Goal: Navigation & Orientation: Find specific page/section

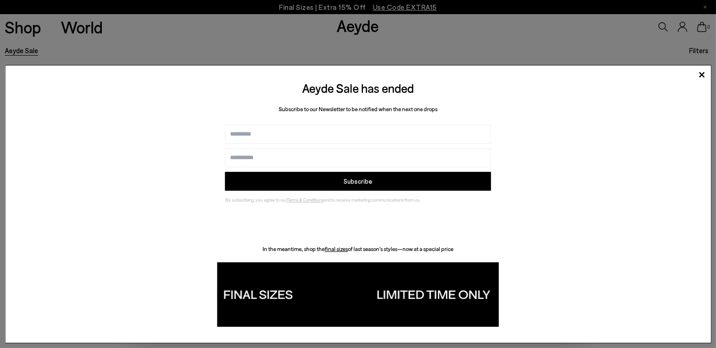
click at [550, 233] on div "Aeyde Sale has ended Subscribe to our Newsletter to be notified when the next o…" at bounding box center [358, 204] width 707 height 279
click at [703, 71] on icon at bounding box center [701, 75] width 14 height 14
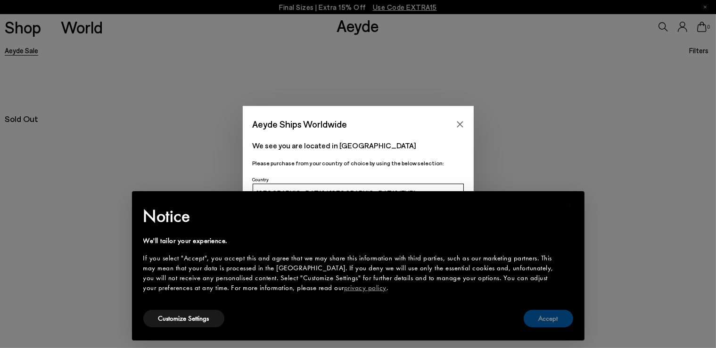
click at [542, 318] on button "Accept" at bounding box center [548, 318] width 49 height 17
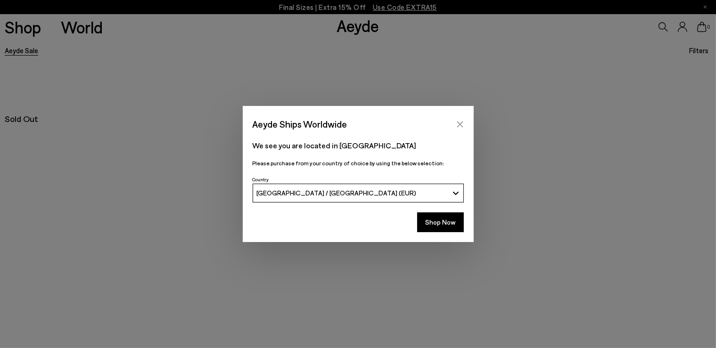
click at [462, 122] on icon "Close" at bounding box center [460, 125] width 8 height 8
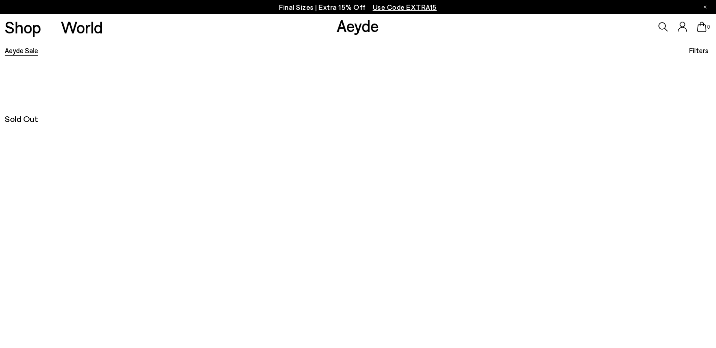
click at [22, 54] on link "Aeyde Sale" at bounding box center [21, 50] width 33 height 8
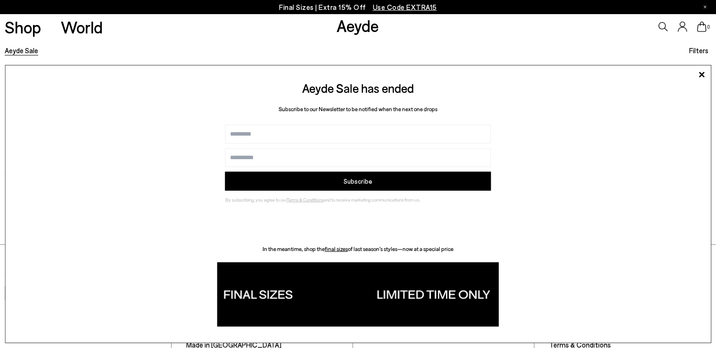
scroll to position [296, 0]
click at [700, 73] on icon at bounding box center [702, 75] width 6 height 6
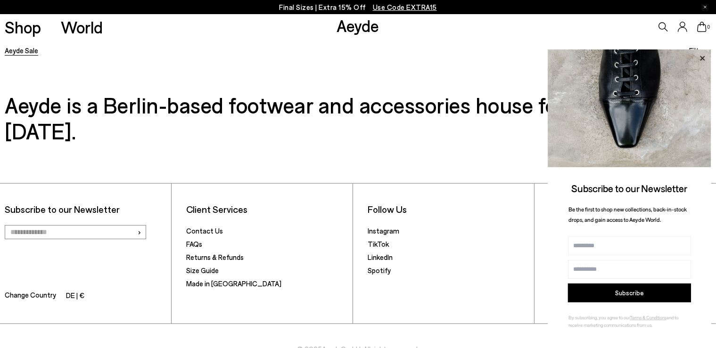
click at [701, 55] on icon at bounding box center [702, 58] width 12 height 12
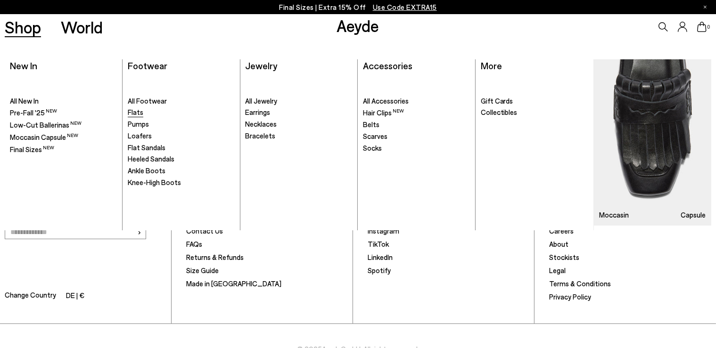
click at [139, 112] on span "Flats" at bounding box center [136, 112] width 16 height 8
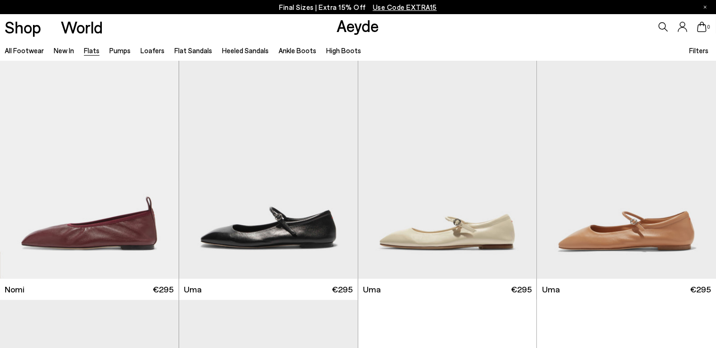
scroll to position [549, 0]
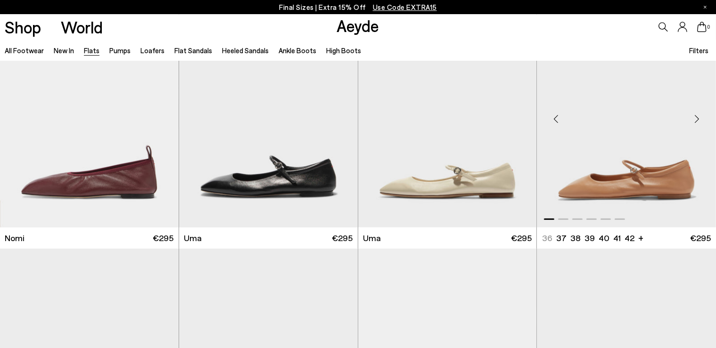
click at [701, 122] on div "Next slide" at bounding box center [697, 119] width 28 height 28
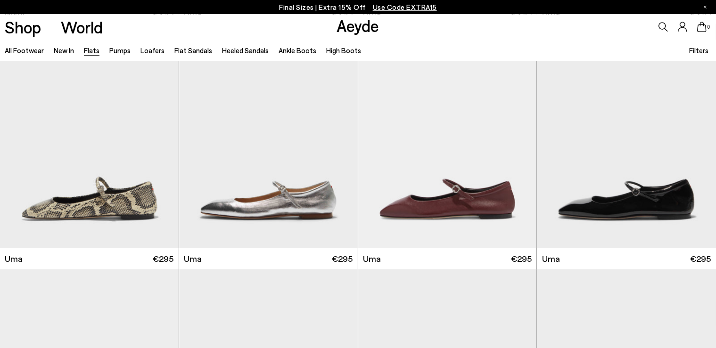
scroll to position [815, 0]
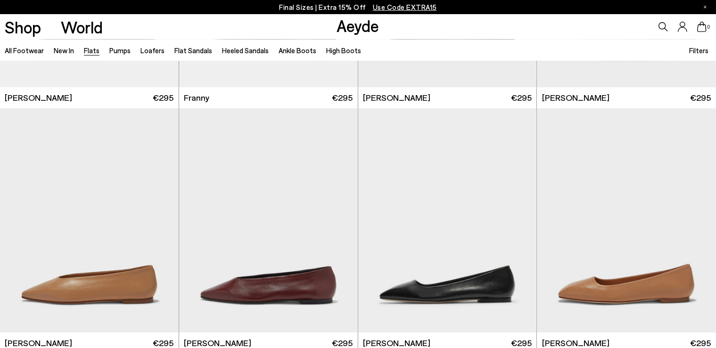
scroll to position [2973, 0]
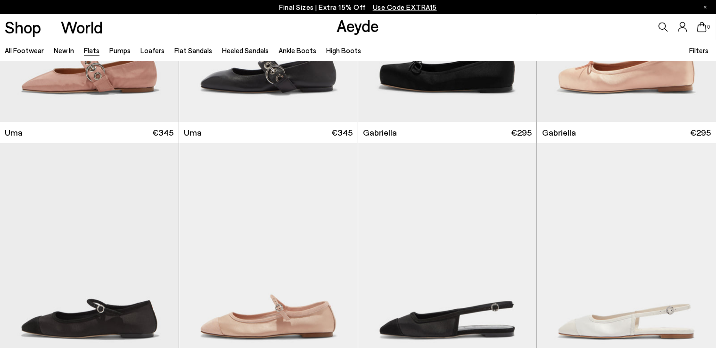
scroll to position [4218, 0]
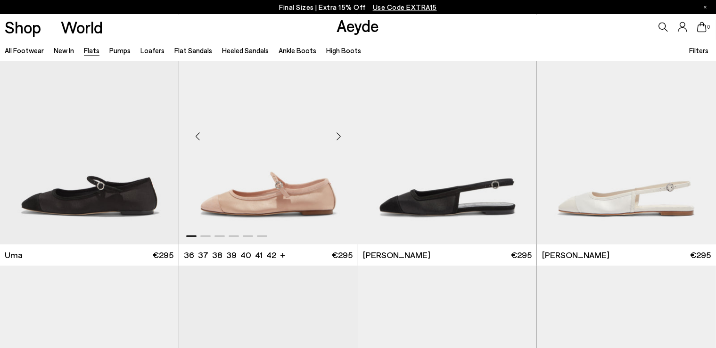
click at [341, 131] on div "Next slide" at bounding box center [339, 136] width 28 height 28
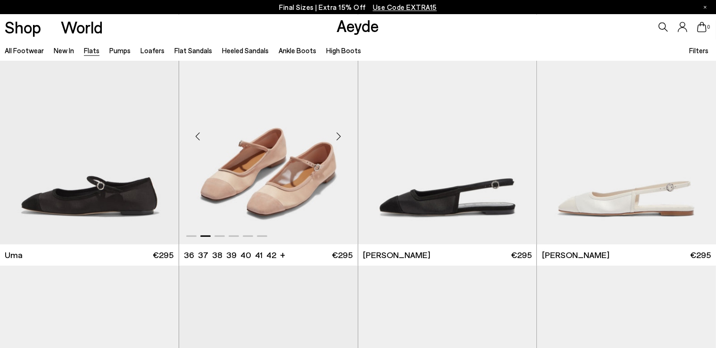
click at [341, 130] on div "Next slide" at bounding box center [339, 136] width 28 height 28
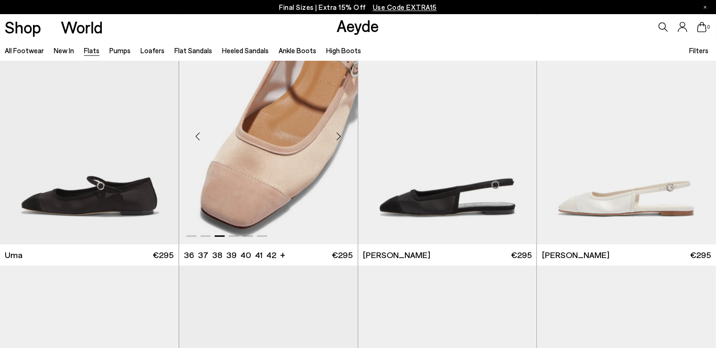
click at [340, 130] on div "Next slide" at bounding box center [339, 136] width 28 height 28
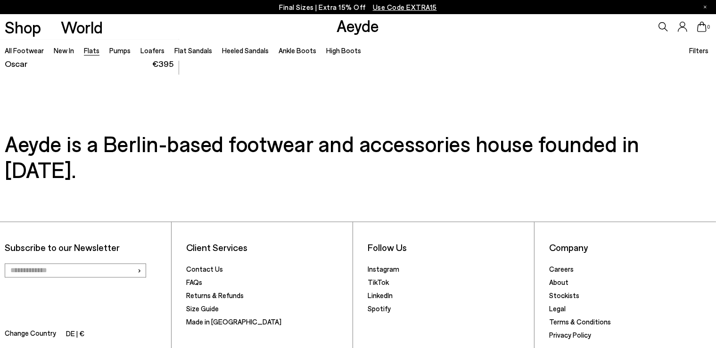
scroll to position [5430, 0]
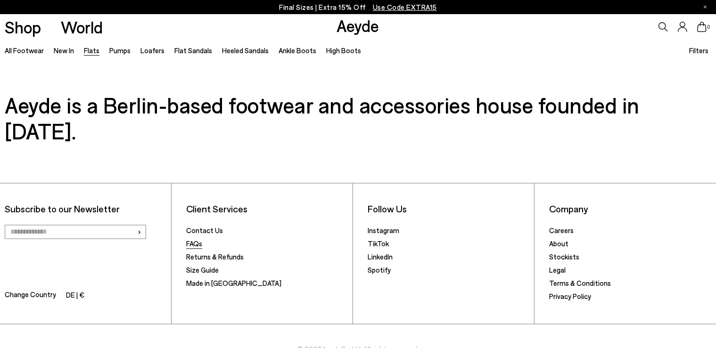
click at [197, 239] on link "FAQs" at bounding box center [194, 243] width 16 height 8
drag, startPoint x: 699, startPoint y: 53, endPoint x: 699, endPoint y: 44, distance: 8.5
click at [699, 52] on span "Filters" at bounding box center [698, 50] width 19 height 8
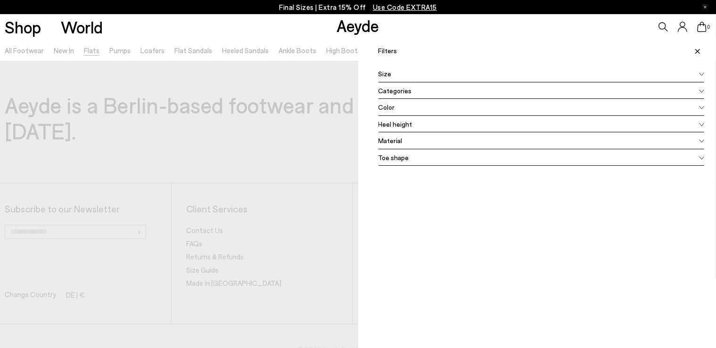
scroll to position [3495, 0]
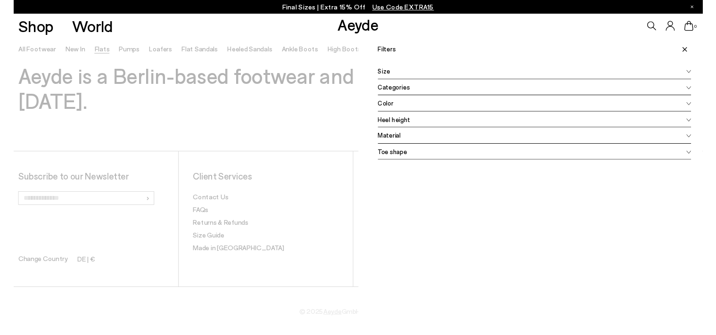
scroll to position [1499, 0]
